Goal: Transaction & Acquisition: Purchase product/service

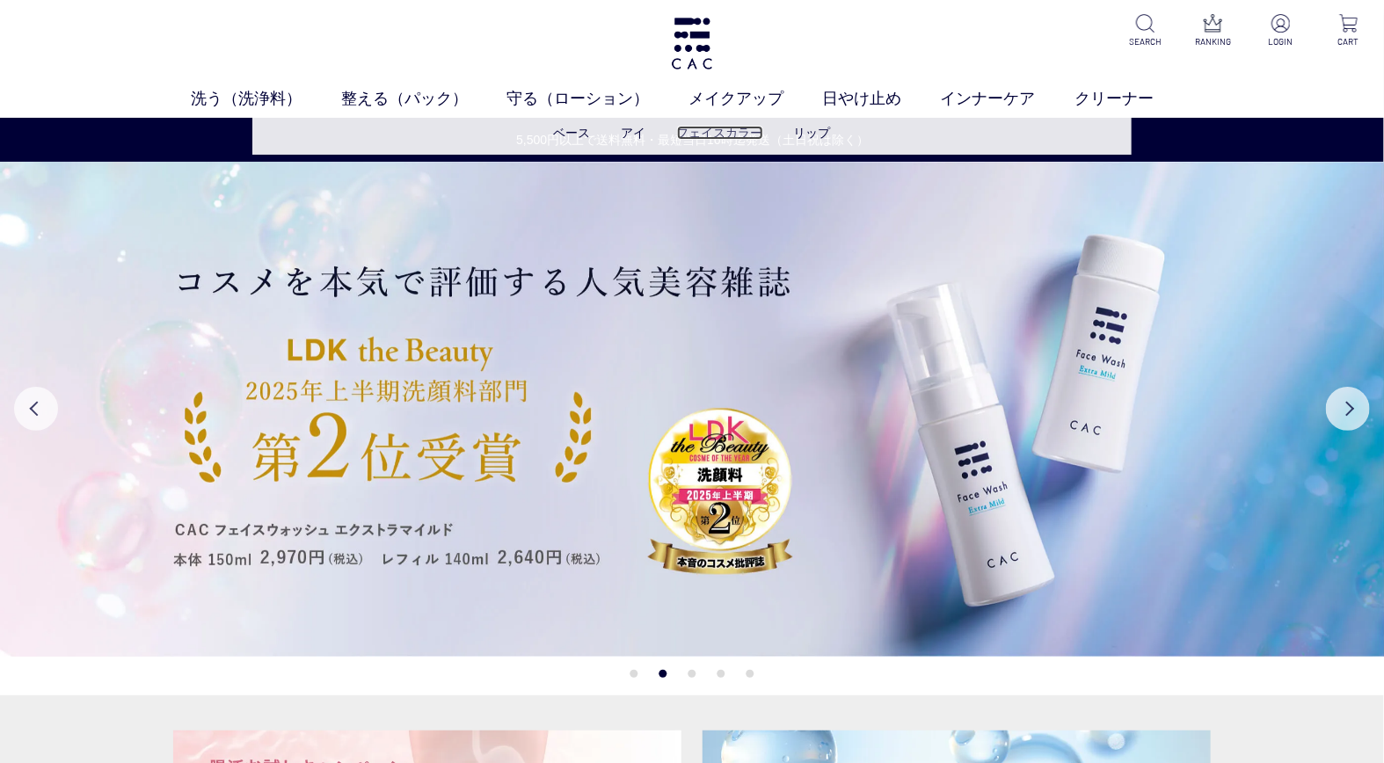
click at [721, 128] on link "フェイスカラー" at bounding box center [720, 133] width 86 height 14
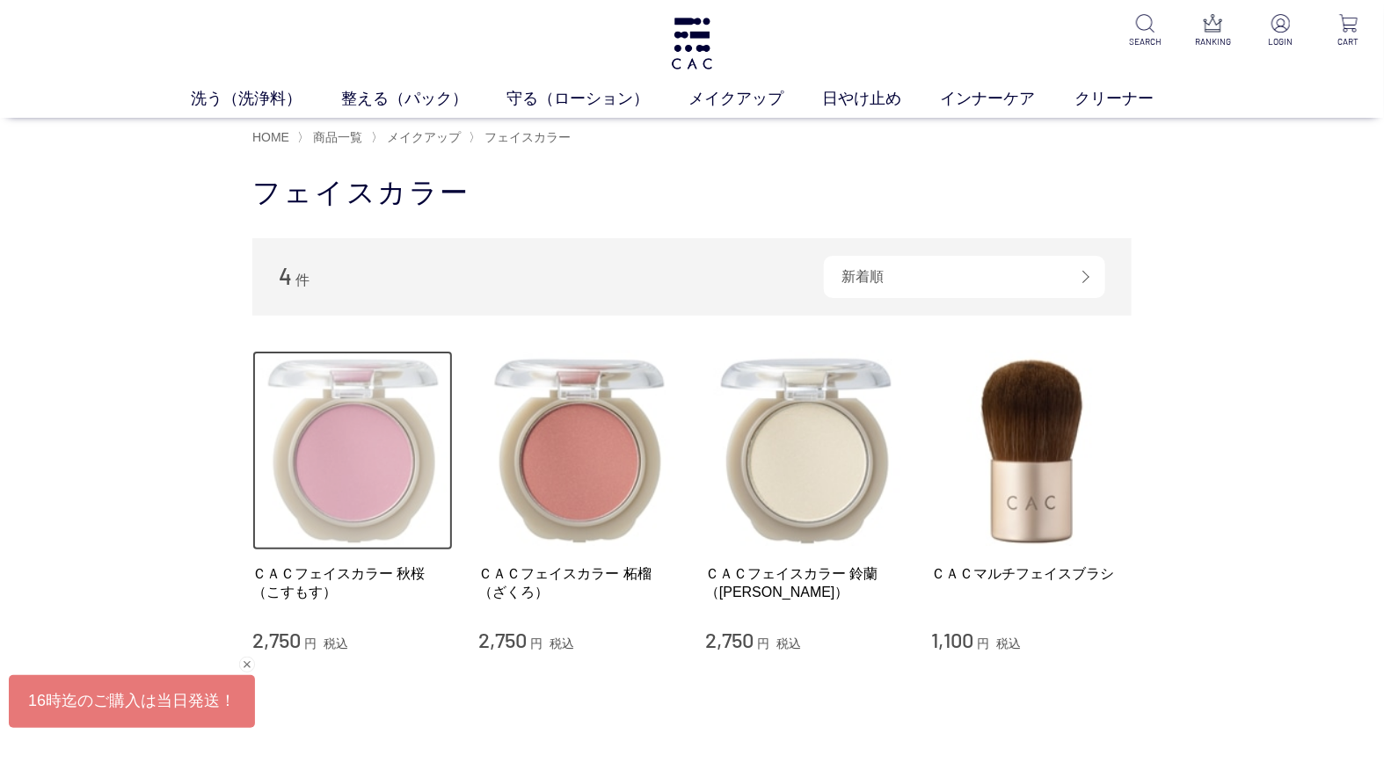
click at [297, 469] on img at bounding box center [352, 451] width 200 height 200
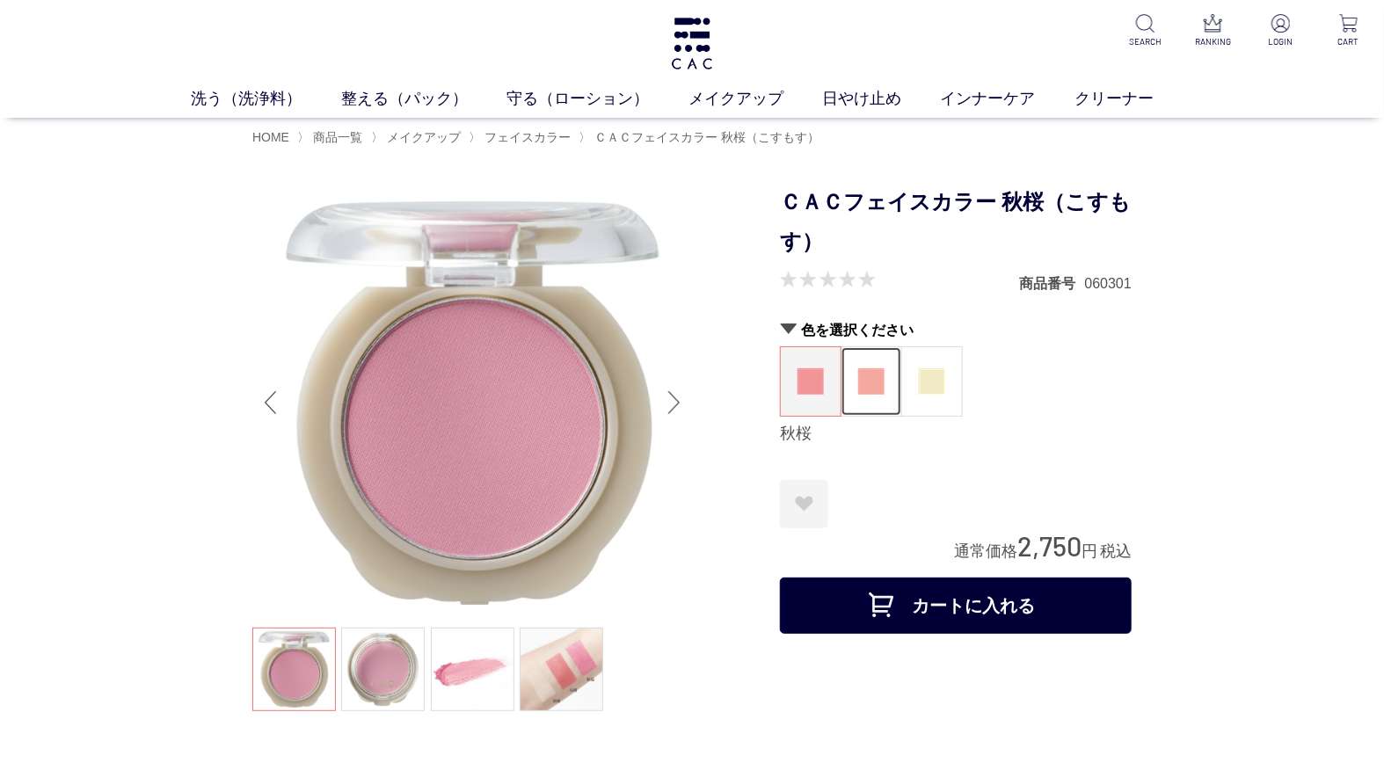
click at [868, 384] on img at bounding box center [871, 381] width 26 height 26
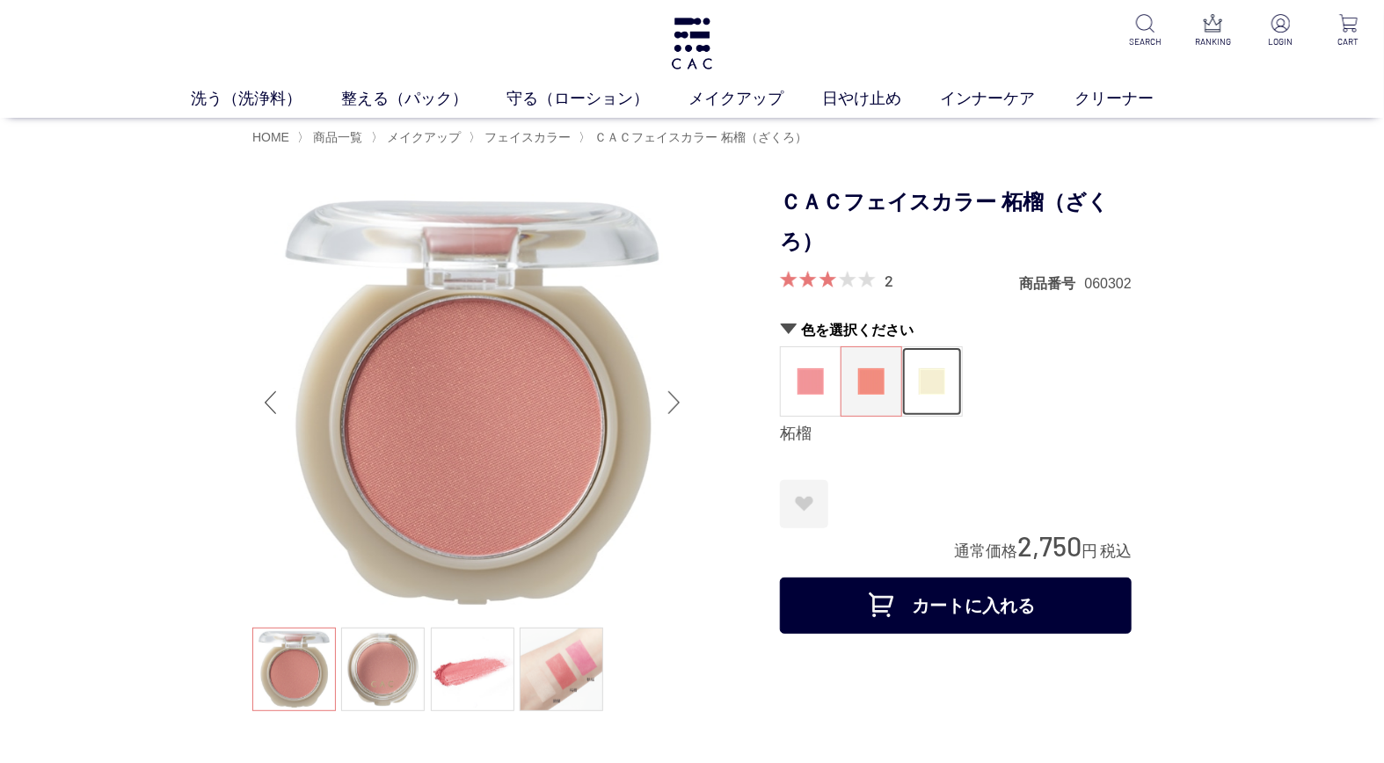
click at [948, 376] on figure at bounding box center [932, 381] width 60 height 69
